Goal: Use online tool/utility: Utilize a website feature to perform a specific function

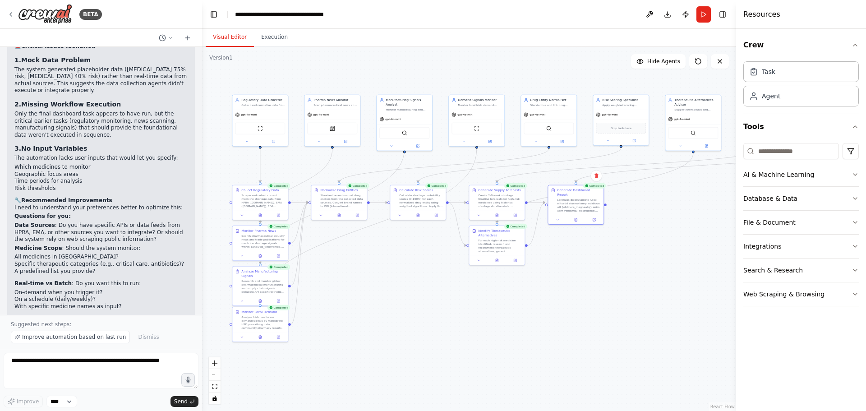
scroll to position [1857, 0]
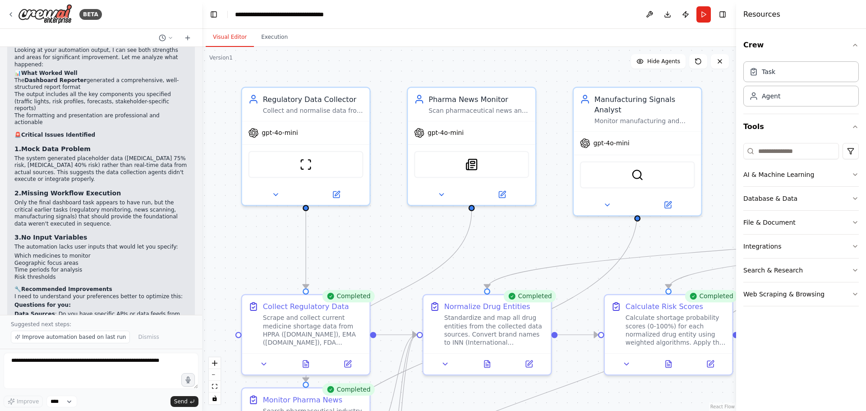
drag, startPoint x: 324, startPoint y: 300, endPoint x: 574, endPoint y: 424, distance: 278.3
click at [574, 411] on html "BETA project: "Medicine Supply Risk Prediction" description: > An agentic workf…" at bounding box center [433, 205] width 866 height 411
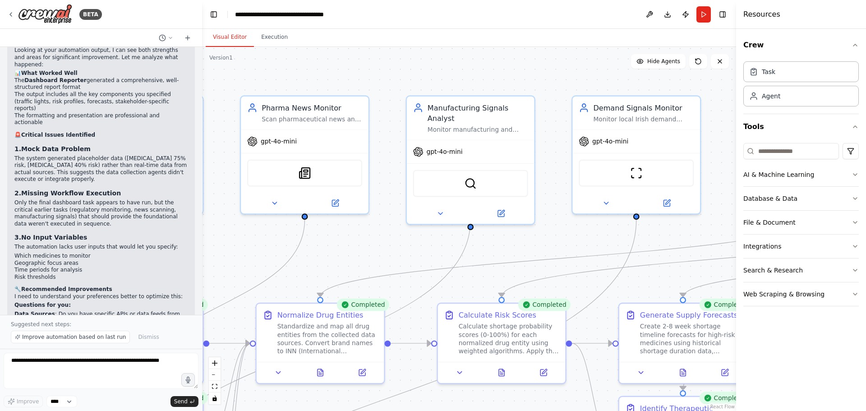
drag, startPoint x: 572, startPoint y: 227, endPoint x: 388, endPoint y: 244, distance: 184.9
click at [388, 244] on div ".deletable-edge-delete-btn { width: 20px; height: 20px; border: 0px solid #ffff…" at bounding box center [469, 229] width 534 height 364
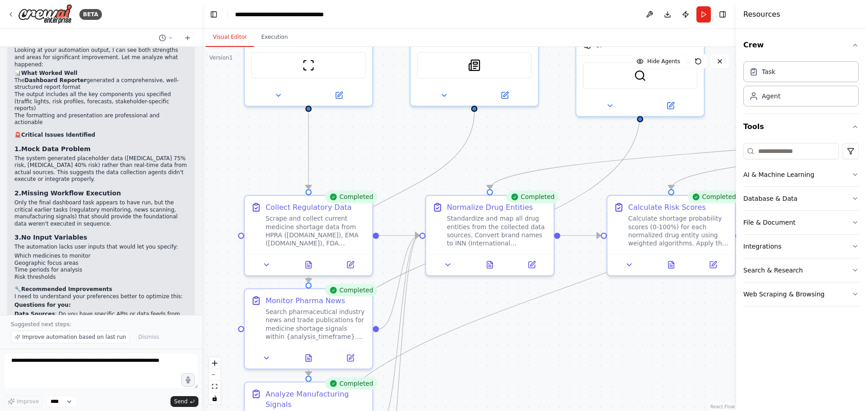
drag, startPoint x: 383, startPoint y: 236, endPoint x: 553, endPoint y: 129, distance: 200.8
click at [553, 129] on div ".deletable-edge-delete-btn { width: 20px; height: 20px; border: 0px solid #ffff…" at bounding box center [469, 229] width 534 height 364
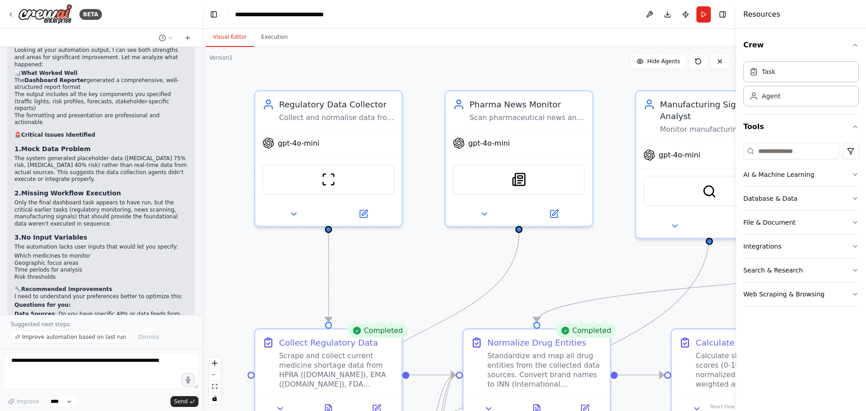
drag, startPoint x: 416, startPoint y: 170, endPoint x: 374, endPoint y: 254, distance: 94.1
click at [374, 254] on div ".deletable-edge-delete-btn { width: 20px; height: 20px; border: 0px solid #ffff…" at bounding box center [469, 229] width 534 height 364
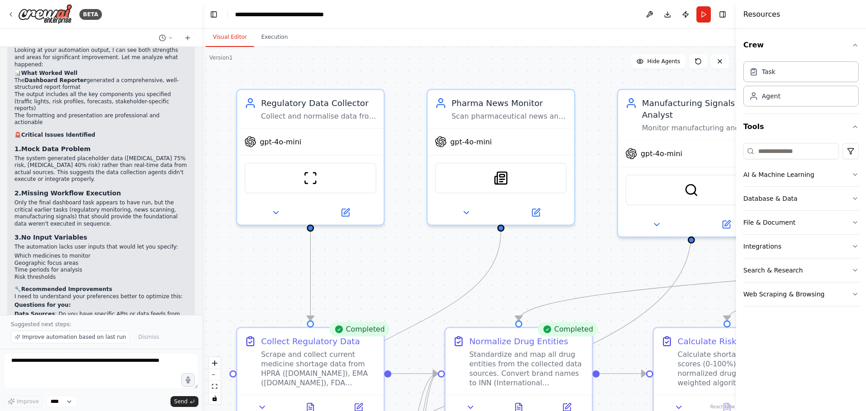
drag, startPoint x: 389, startPoint y: 251, endPoint x: 324, endPoint y: 246, distance: 65.2
click at [324, 246] on div ".deletable-edge-delete-btn { width: 20px; height: 20px; border: 0px solid #ffff…" at bounding box center [469, 229] width 534 height 364
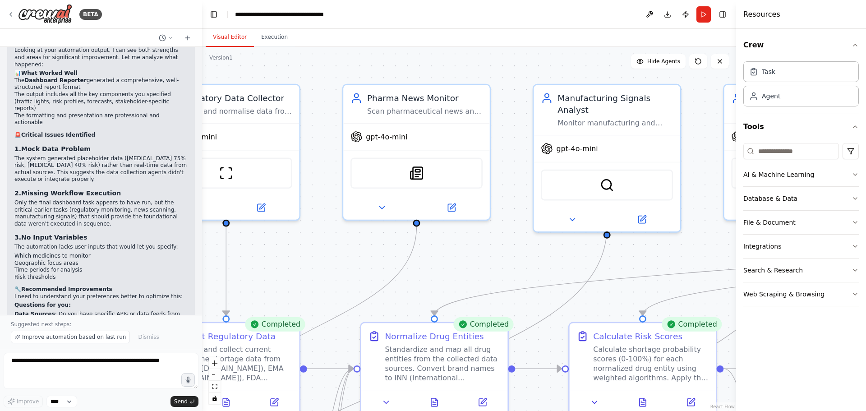
drag, startPoint x: 482, startPoint y: 250, endPoint x: 377, endPoint y: 264, distance: 106.1
click at [394, 264] on div ".deletable-edge-delete-btn { width: 20px; height: 20px; border: 0px solid #ffff…" at bounding box center [469, 229] width 534 height 364
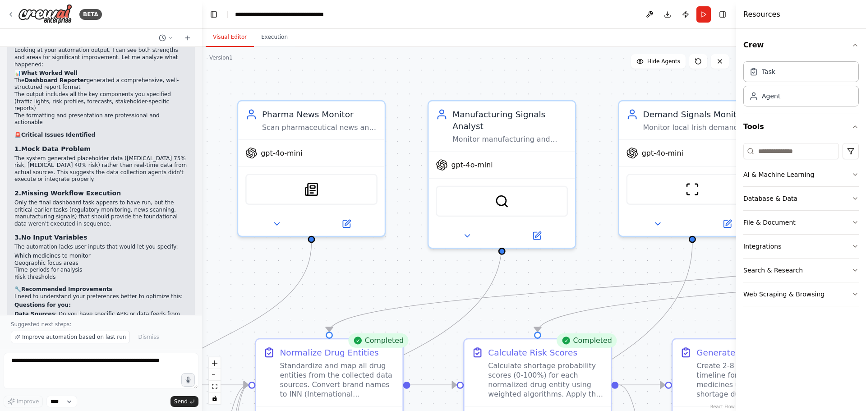
drag, startPoint x: 590, startPoint y: 257, endPoint x: 331, endPoint y: 273, distance: 259.0
click at [331, 273] on div ".deletable-edge-delete-btn { width: 20px; height: 20px; border: 0px solid #ffff…" at bounding box center [469, 229] width 534 height 364
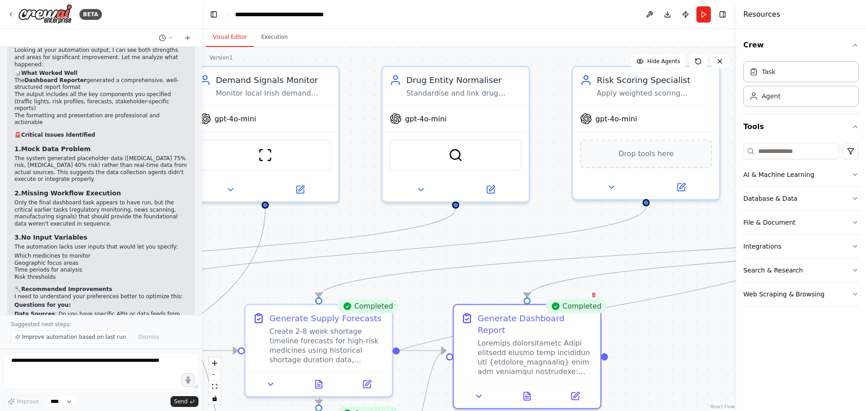
drag, startPoint x: 572, startPoint y: 272, endPoint x: 386, endPoint y: 224, distance: 191.6
click at [386, 224] on div ".deletable-edge-delete-btn { width: 20px; height: 20px; border: 0px solid #ffff…" at bounding box center [469, 229] width 534 height 364
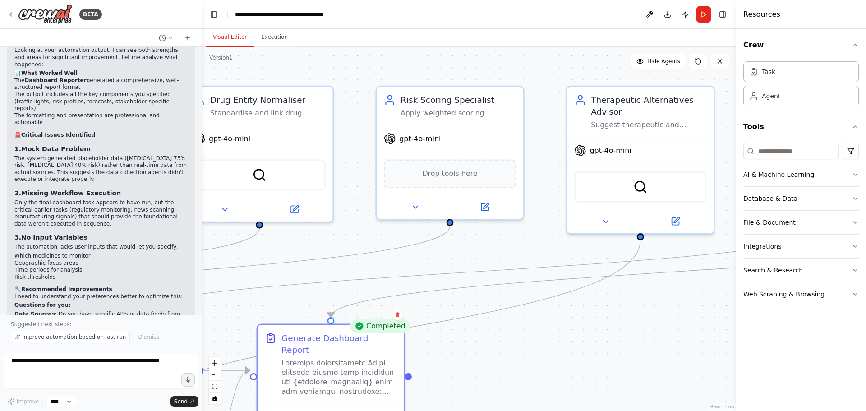
drag, startPoint x: 579, startPoint y: 250, endPoint x: 382, endPoint y: 269, distance: 197.3
click at [382, 269] on div ".deletable-edge-delete-btn { width: 20px; height: 20px; border: 0px solid #ffff…" at bounding box center [469, 229] width 534 height 364
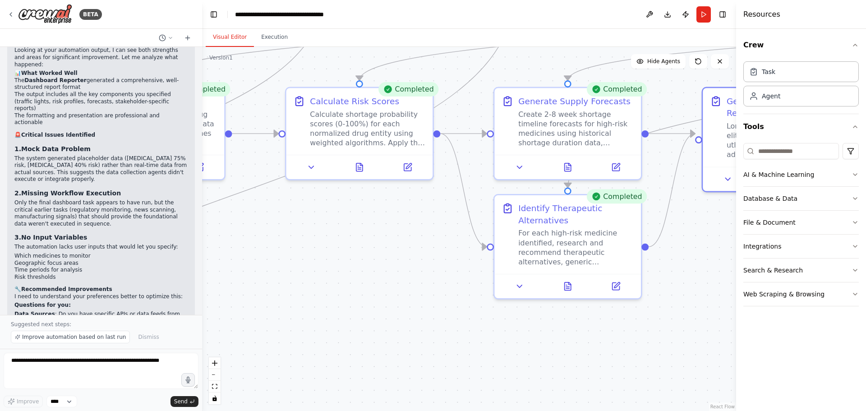
drag, startPoint x: 382, startPoint y: 269, endPoint x: 800, endPoint y: 58, distance: 468.4
click at [834, 29] on div "BETA project: "Medicine Supply Risk Prediction" description: > An agentic workf…" at bounding box center [433, 205] width 866 height 411
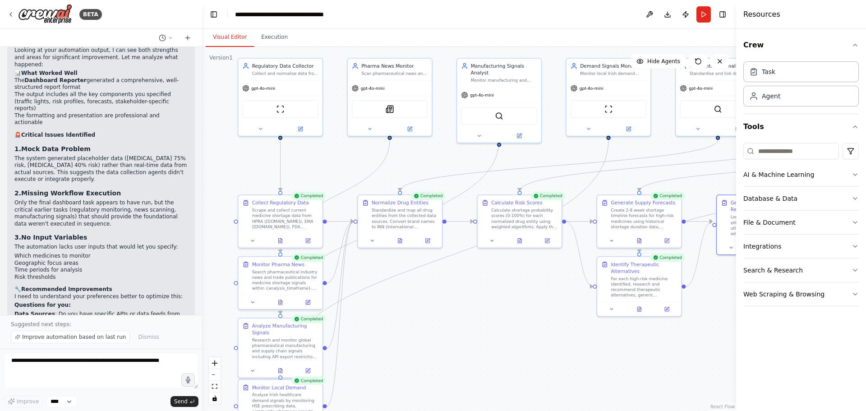
drag, startPoint x: 375, startPoint y: 327, endPoint x: 512, endPoint y: 346, distance: 138.5
click at [512, 346] on div ".deletable-edge-delete-btn { width: 20px; height: 20px; border: 0px solid #ffff…" at bounding box center [469, 229] width 534 height 364
